Goal: Download file/media

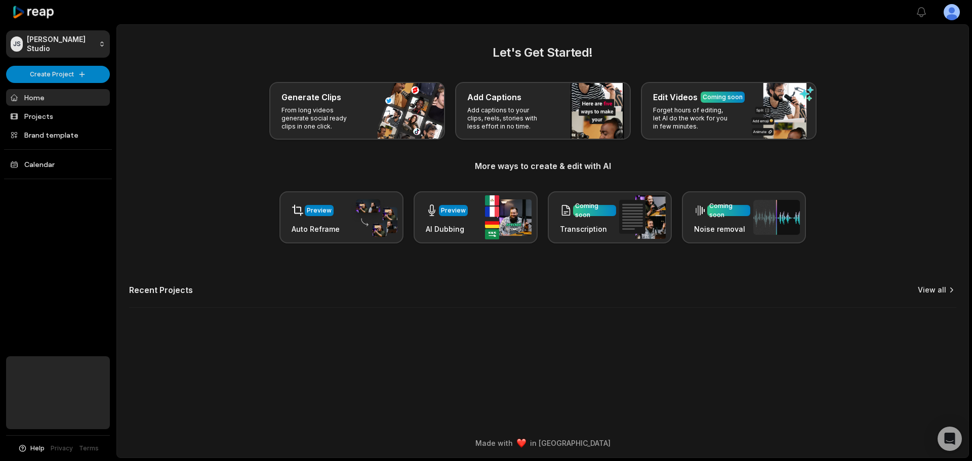
click at [883, 294] on link "View all" at bounding box center [932, 290] width 28 height 10
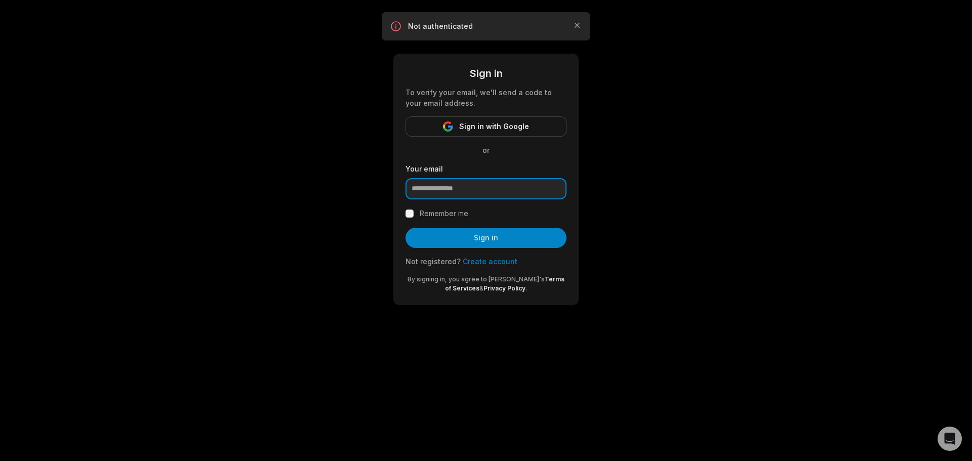
click at [479, 187] on input "email" at bounding box center [486, 188] width 161 height 21
click at [490, 130] on span "Sign in with Google" at bounding box center [494, 127] width 70 height 12
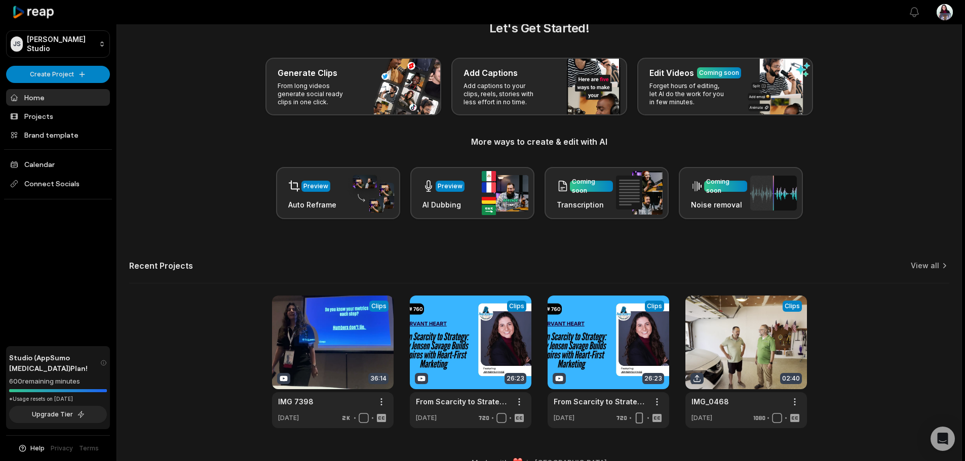
scroll to position [44, 0]
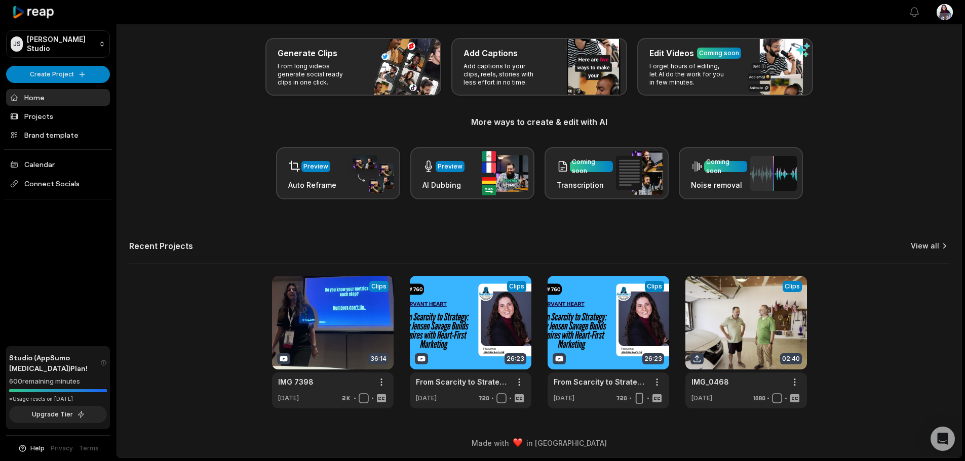
click at [927, 248] on link "View all" at bounding box center [924, 246] width 28 height 10
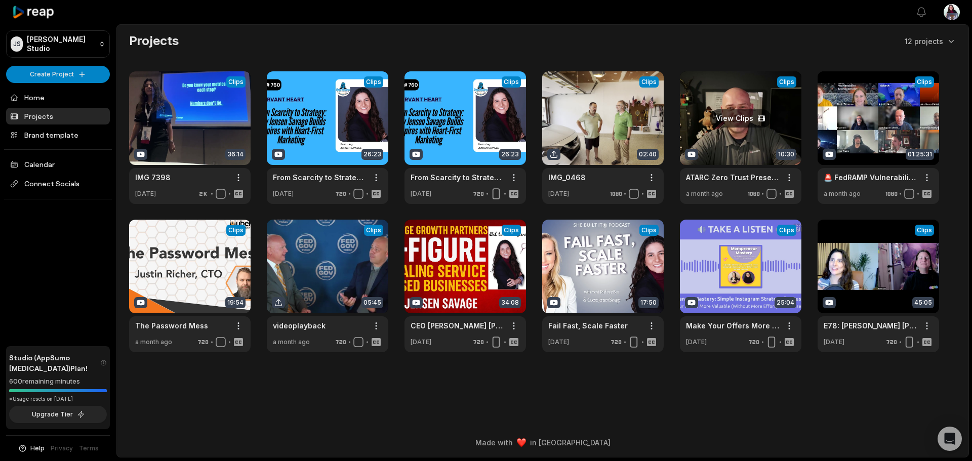
click at [742, 112] on link at bounding box center [741, 137] width 122 height 133
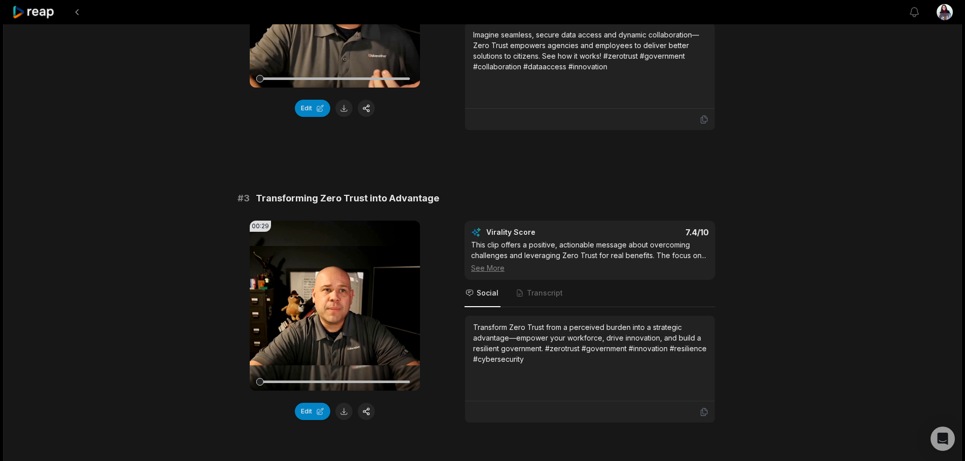
scroll to position [810, 0]
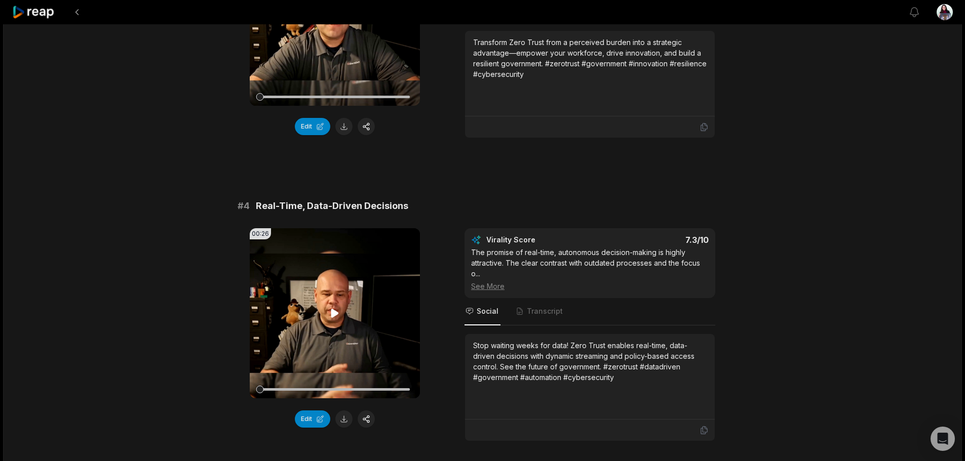
click at [333, 317] on icon at bounding box center [335, 313] width 8 height 9
click at [332, 311] on icon at bounding box center [335, 313] width 12 height 12
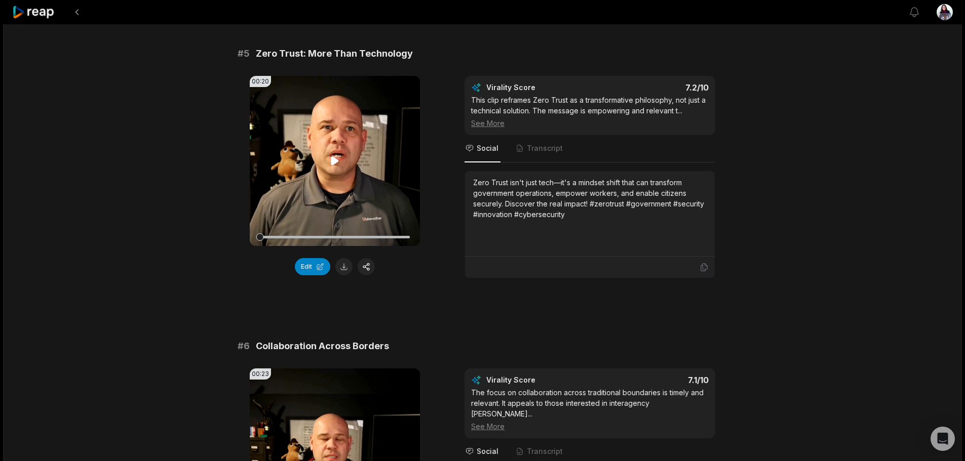
click at [343, 156] on video "Your browser does not support mp4 format." at bounding box center [335, 161] width 170 height 170
click at [347, 273] on button at bounding box center [343, 266] width 17 height 17
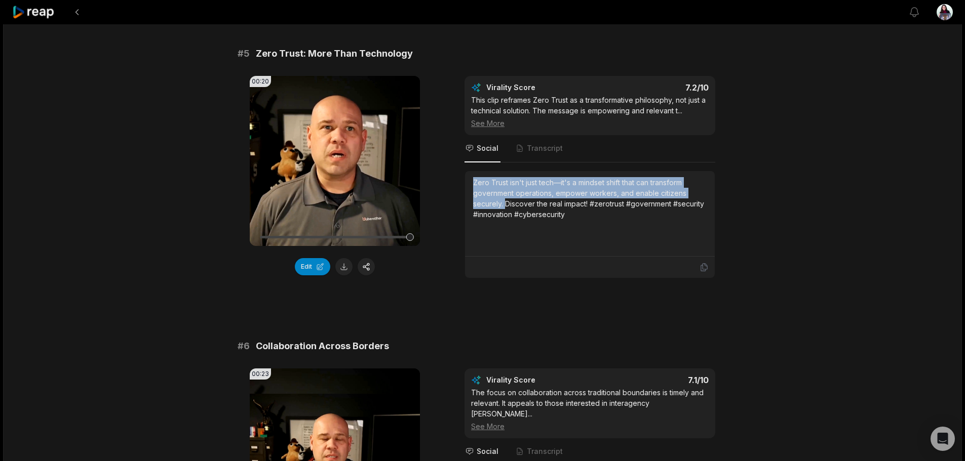
drag, startPoint x: 506, startPoint y: 204, endPoint x: 472, endPoint y: 174, distance: 44.9
click at [472, 174] on div "Zero Trust isn't just tech—it's a mindset shift that can transform government o…" at bounding box center [590, 214] width 250 height 86
copy div "Zero Trust isn't just tech—it's a mindset shift that can transform government o…"
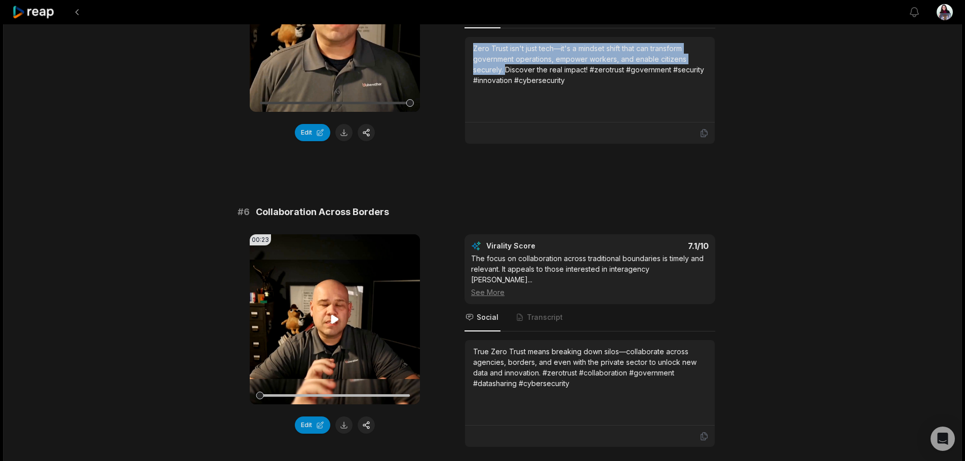
scroll to position [1418, 0]
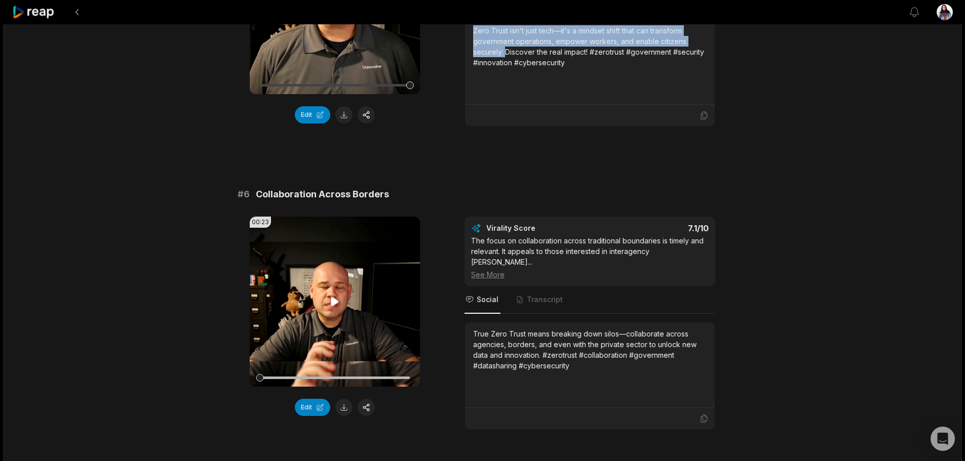
click at [338, 297] on icon at bounding box center [335, 302] width 12 height 12
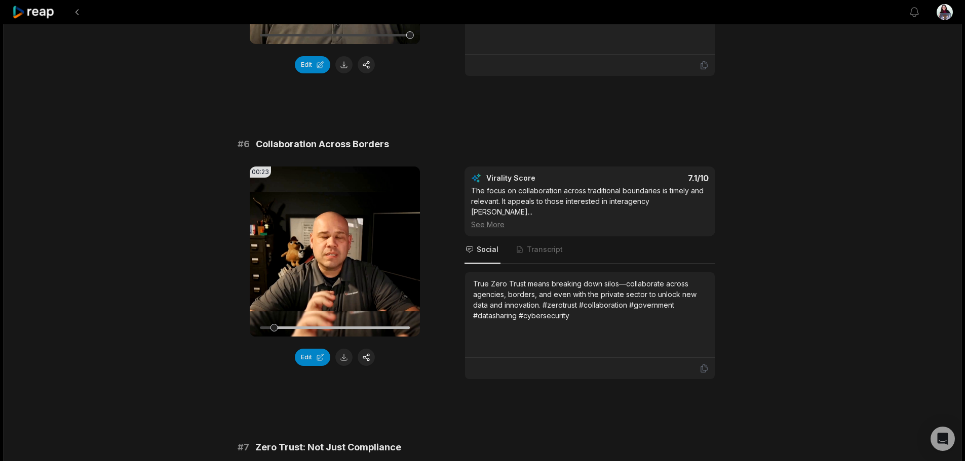
scroll to position [1468, 0]
click at [333, 250] on icon at bounding box center [335, 251] width 4 height 7
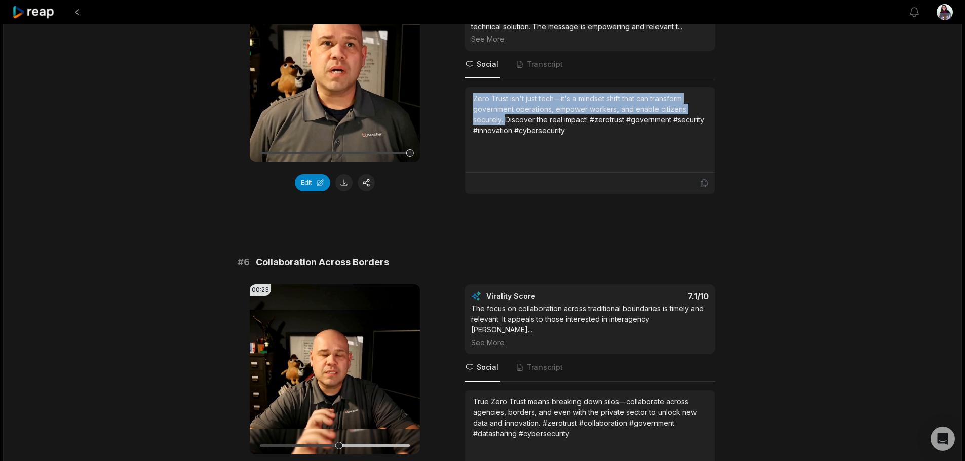
scroll to position [1317, 0]
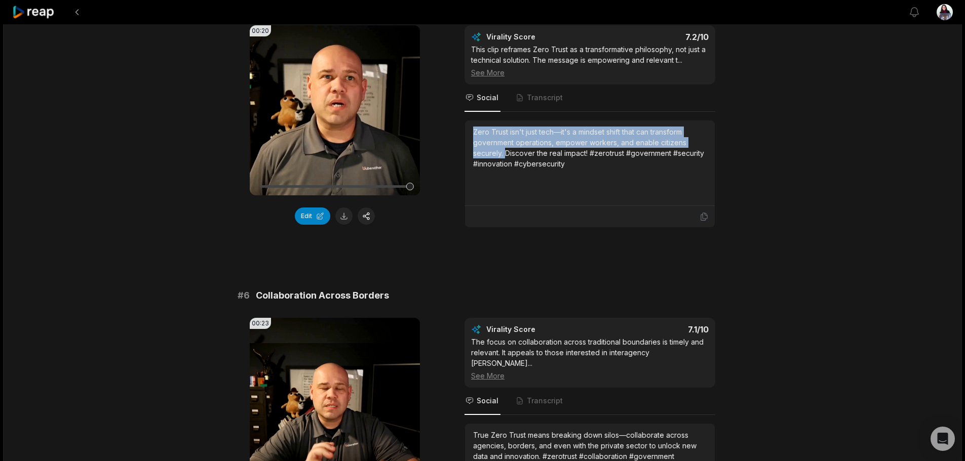
copy div "Zero Trust isn't just tech—it's a mindset shift that can transform government o…"
